Goal: Task Accomplishment & Management: Use online tool/utility

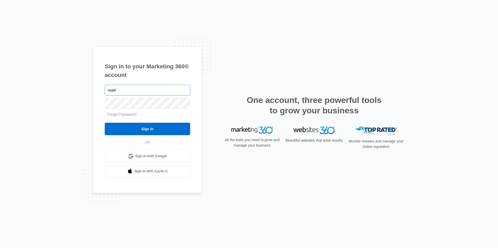
type input "marketing@lightingone.com"
click at [105, 123] on input "Sign In" at bounding box center [147, 129] width 85 height 12
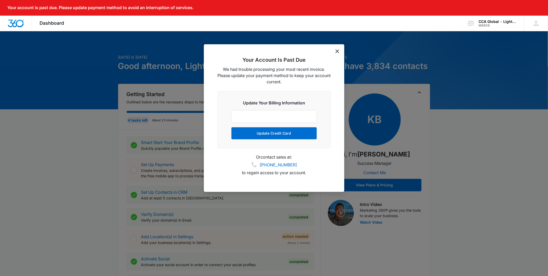
click at [339, 53] on icon "dismiss this dialog" at bounding box center [338, 51] width 4 height 4
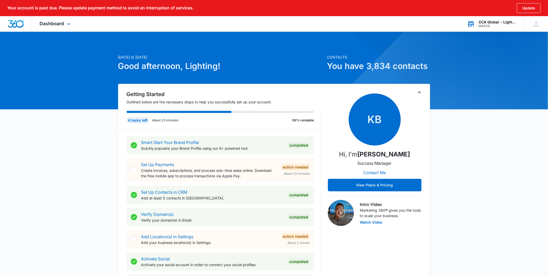
click at [488, 28] on div "CCA Global - Lighting One M6659 Your Accounts View All" at bounding box center [492, 23] width 65 height 15
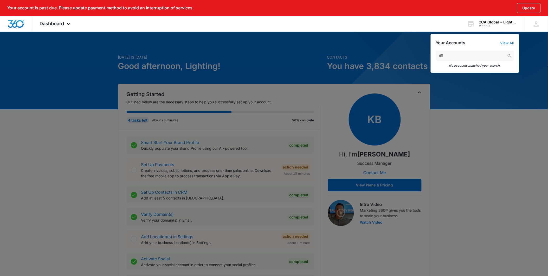
type input "tiff"
click at [137, 40] on div at bounding box center [274, 138] width 548 height 276
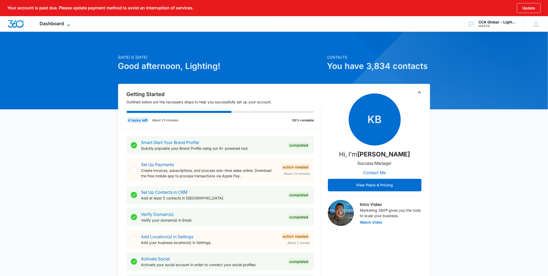
click at [68, 22] on icon at bounding box center [69, 25] width 6 height 6
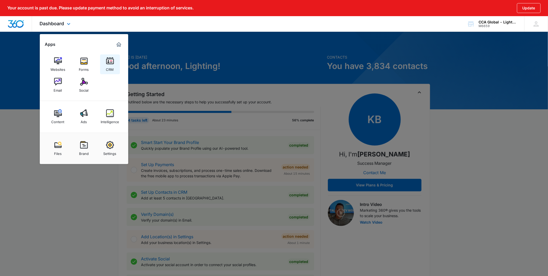
click at [114, 63] on link "CRM" at bounding box center [110, 64] width 20 height 20
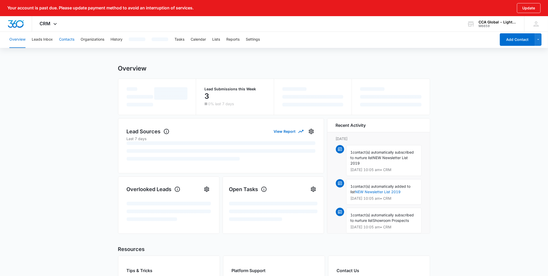
click at [68, 41] on button "Contacts" at bounding box center [66, 39] width 15 height 17
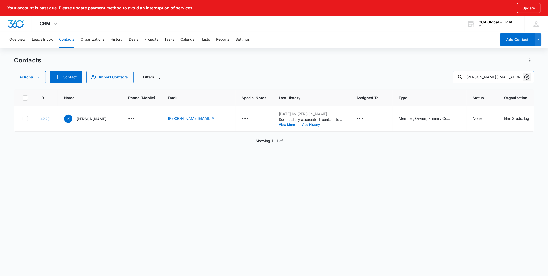
click at [531, 77] on button "Clear" at bounding box center [527, 77] width 8 height 8
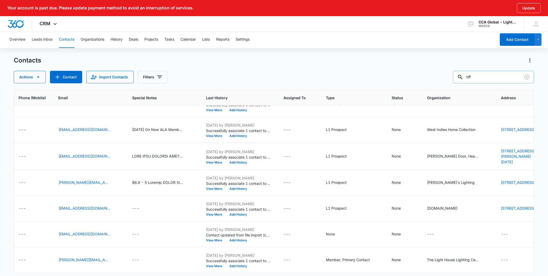
scroll to position [175, 127]
drag, startPoint x: 486, startPoint y: 76, endPoint x: 461, endPoint y: 78, distance: 24.8
click at [461, 78] on input "tiff" at bounding box center [493, 77] width 81 height 12
type input "The Light House Lighting Center"
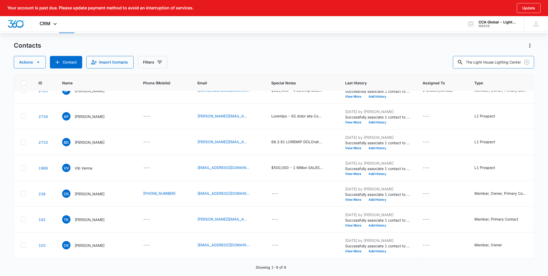
scroll to position [162, 0]
